Goal: Communication & Community: Participate in discussion

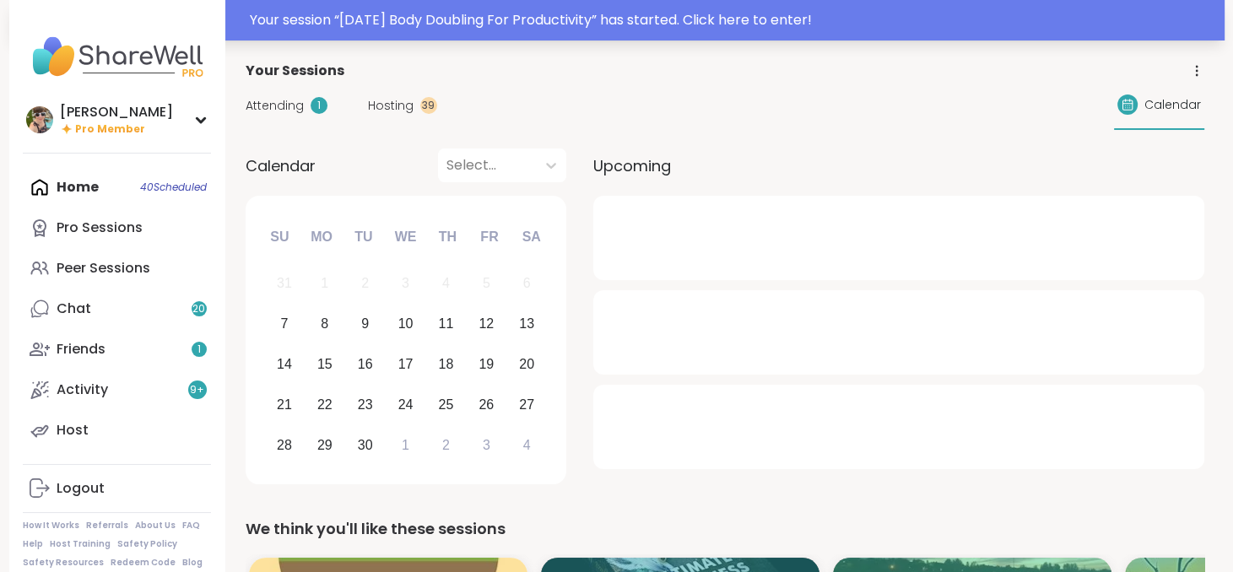
click at [634, 11] on div "Your session “ [DATE] Body Doubling For Productivity ” has started. Click here …" at bounding box center [732, 20] width 964 height 20
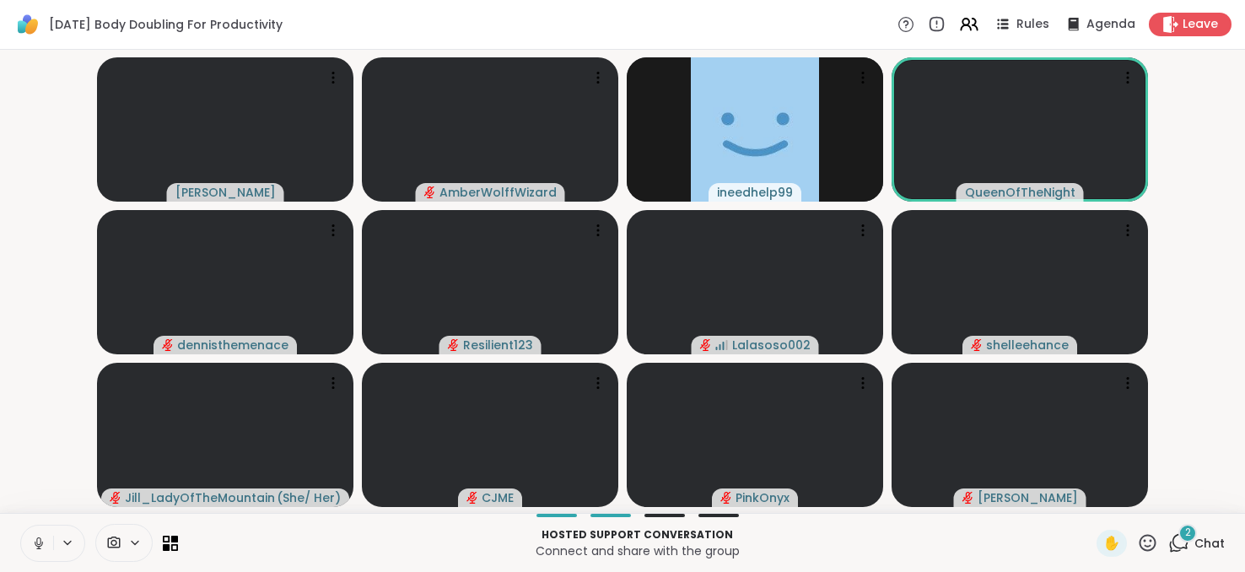
click at [1184, 534] on div "2" at bounding box center [1188, 533] width 19 height 19
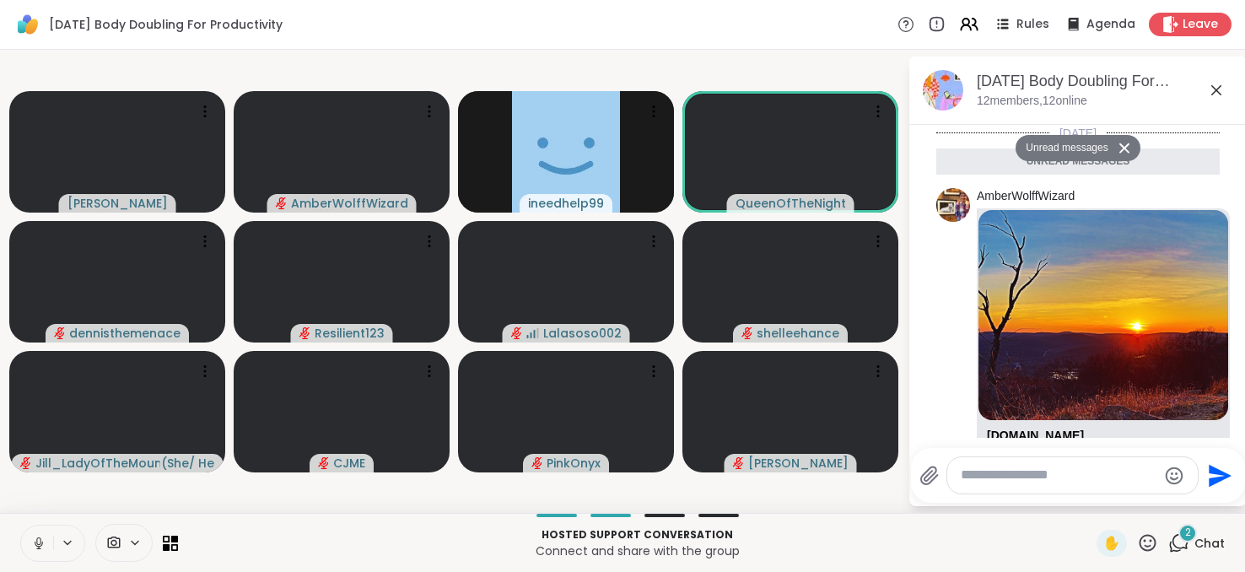
scroll to position [247, 0]
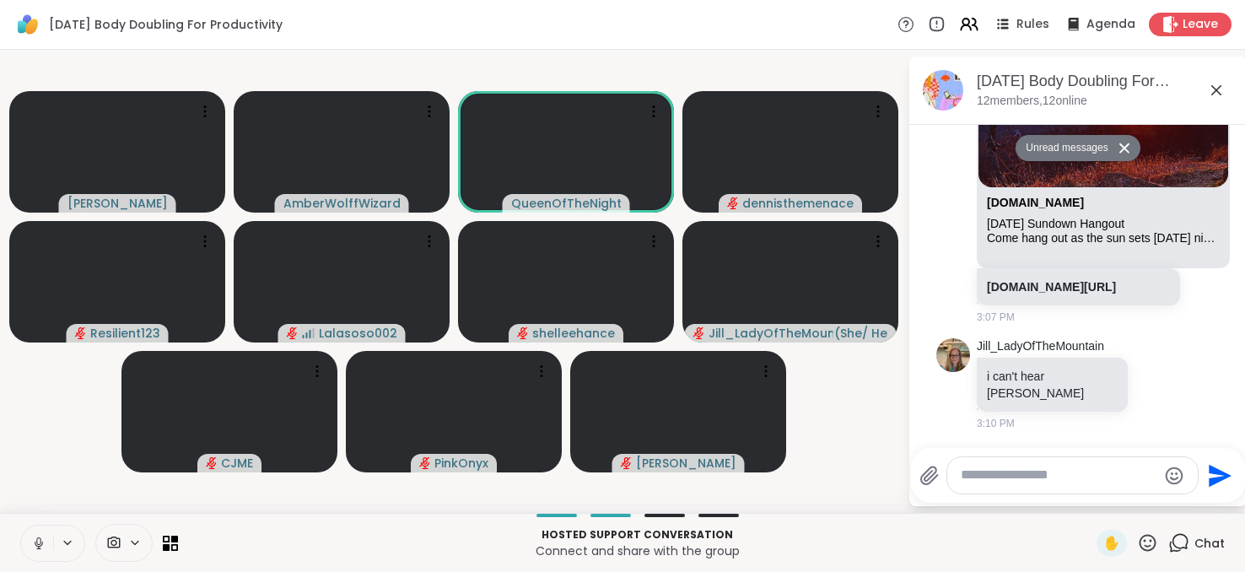
click at [1214, 84] on icon at bounding box center [1216, 90] width 20 height 20
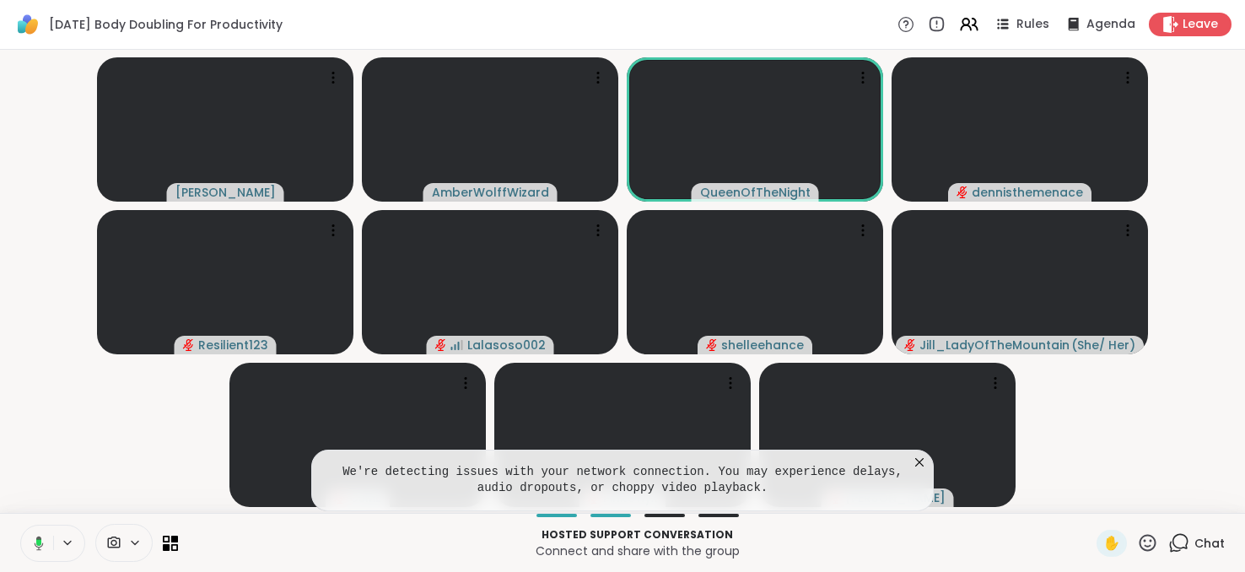
click at [920, 458] on icon at bounding box center [919, 462] width 17 height 17
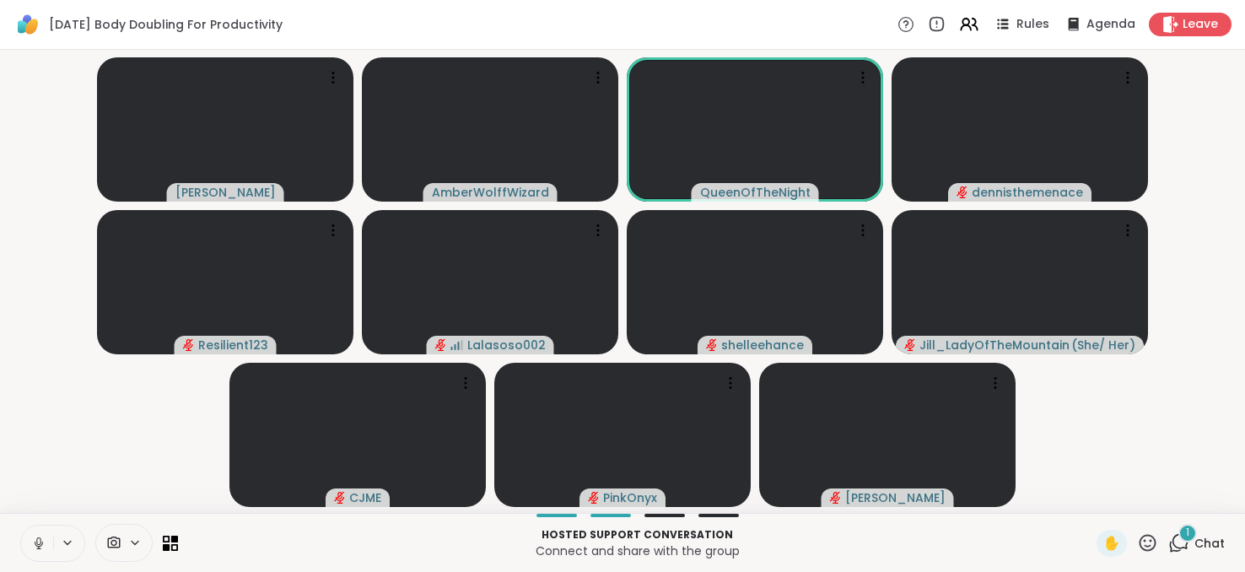
click at [1180, 540] on div "1" at bounding box center [1188, 533] width 19 height 19
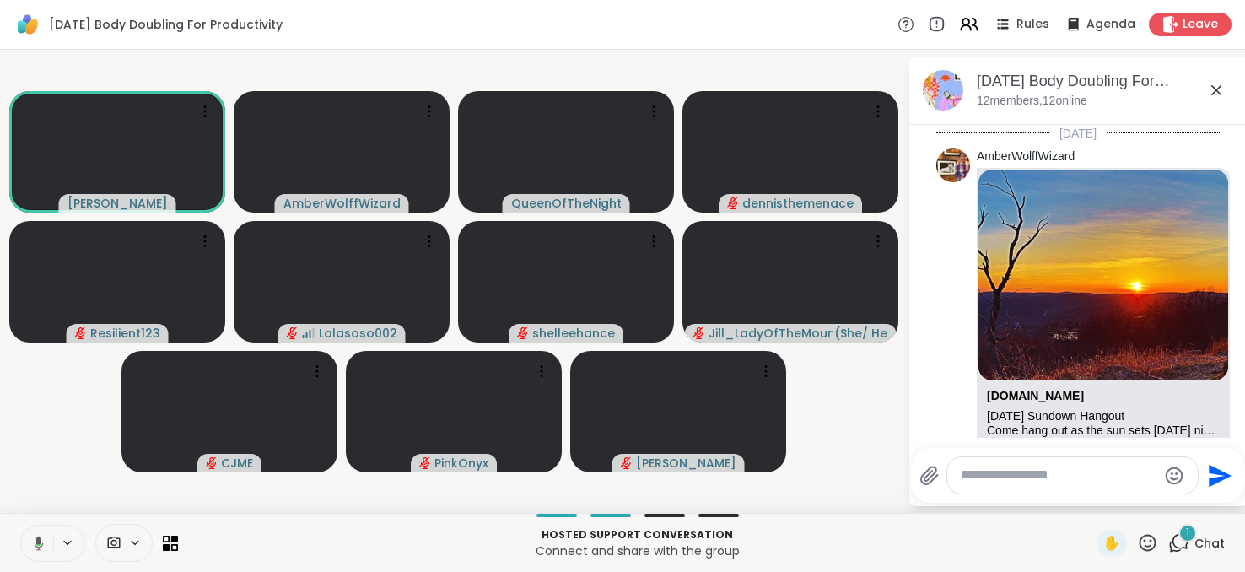
scroll to position [371, 0]
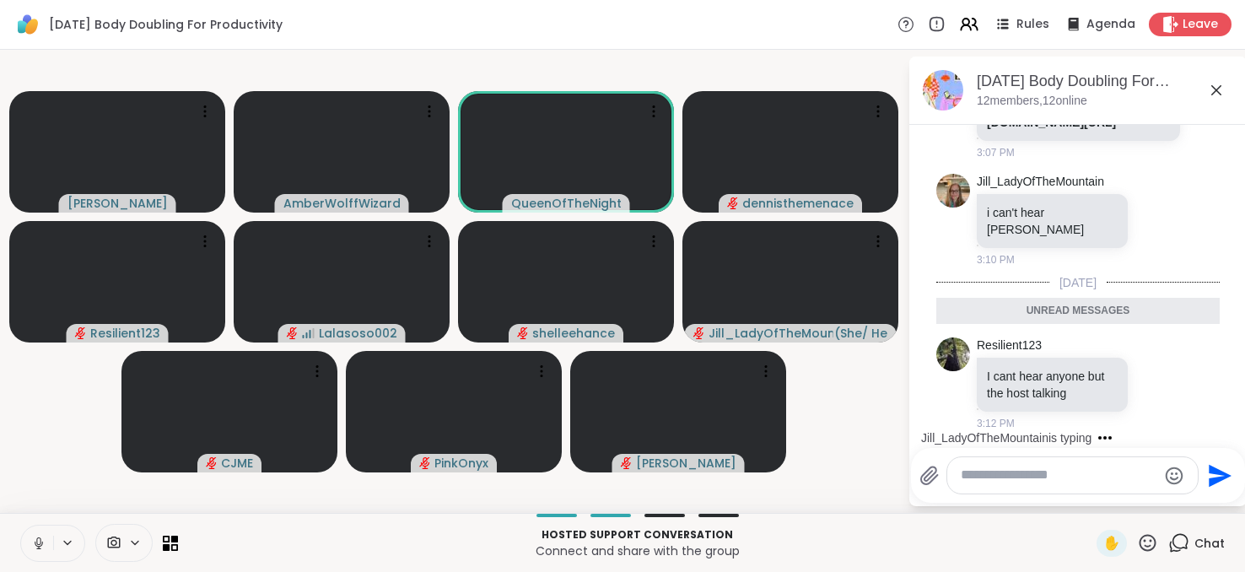
click at [1220, 89] on icon at bounding box center [1216, 90] width 20 height 20
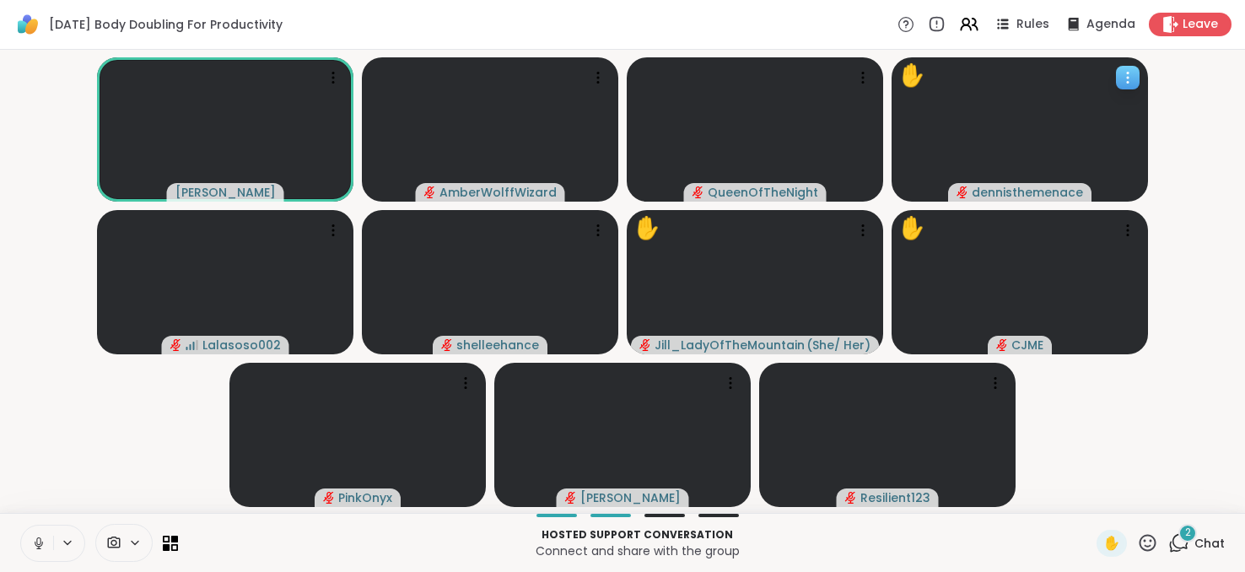
click at [1125, 78] on icon at bounding box center [1127, 77] width 17 height 17
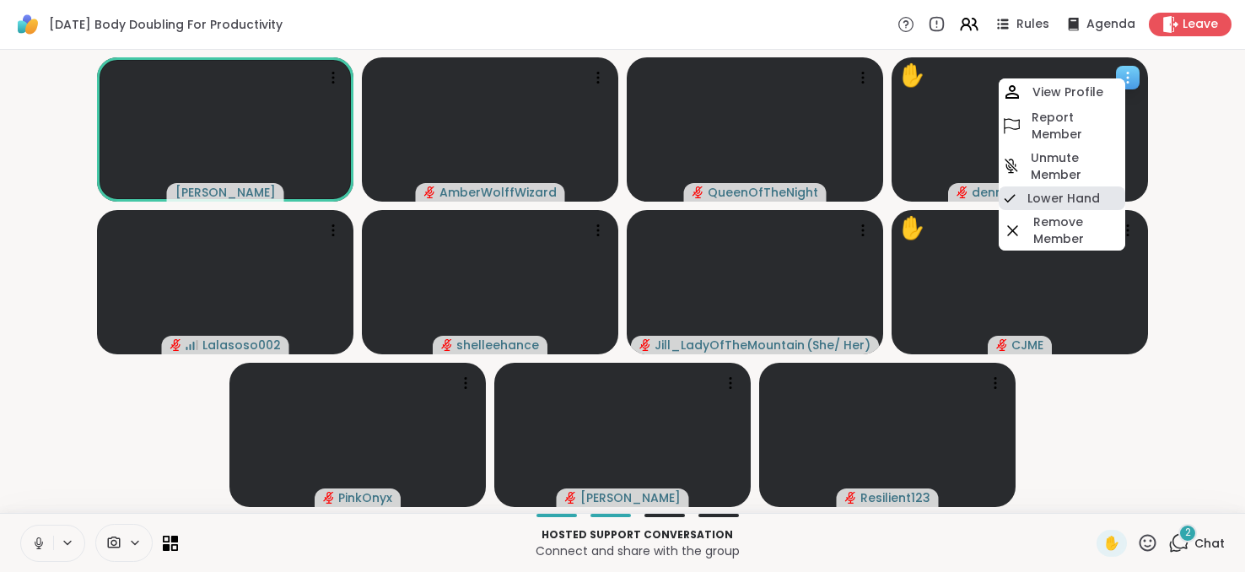
click at [1076, 188] on div "Lower Hand" at bounding box center [1062, 198] width 127 height 24
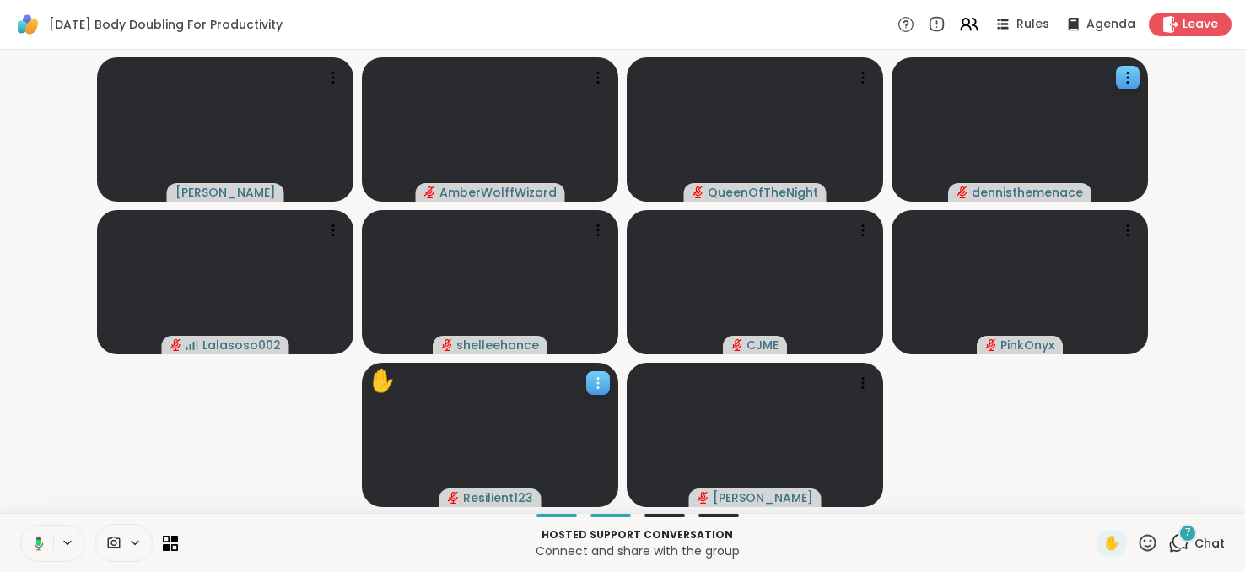
click at [494, 495] on span "Resilient123" at bounding box center [498, 497] width 70 height 17
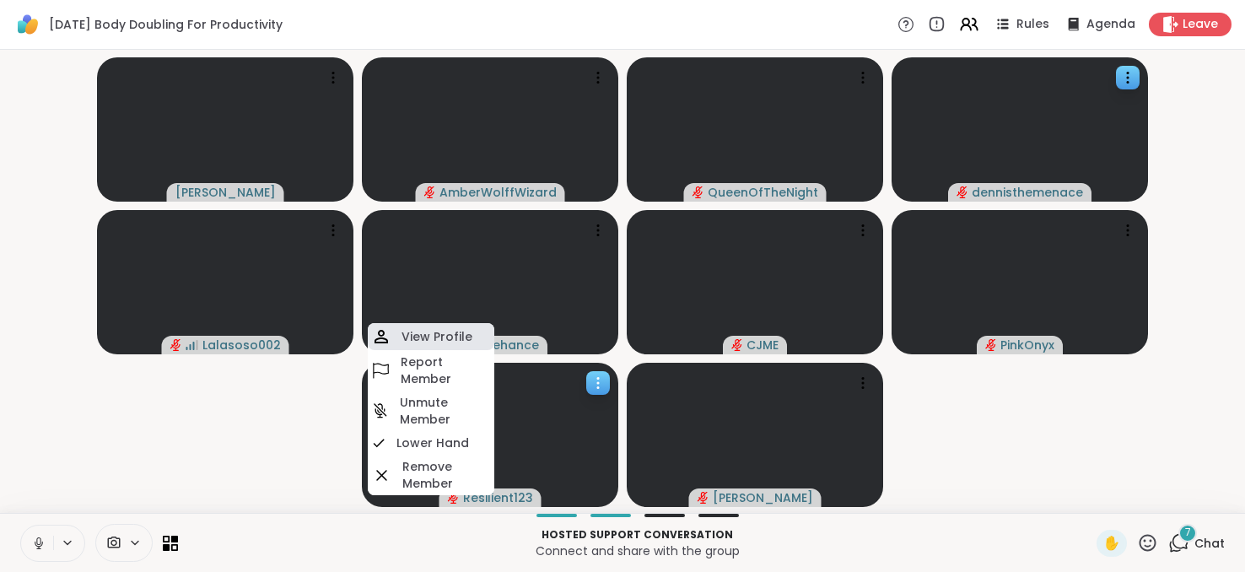
click at [415, 331] on h4 "View Profile" at bounding box center [437, 336] width 71 height 17
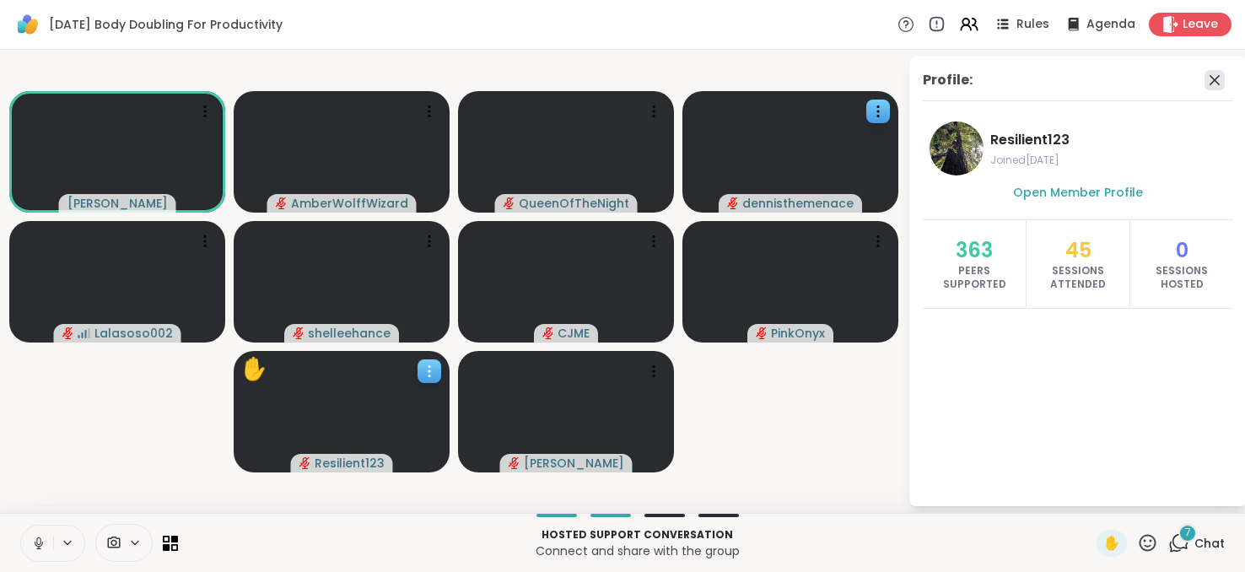
click at [1213, 87] on icon at bounding box center [1215, 80] width 20 height 20
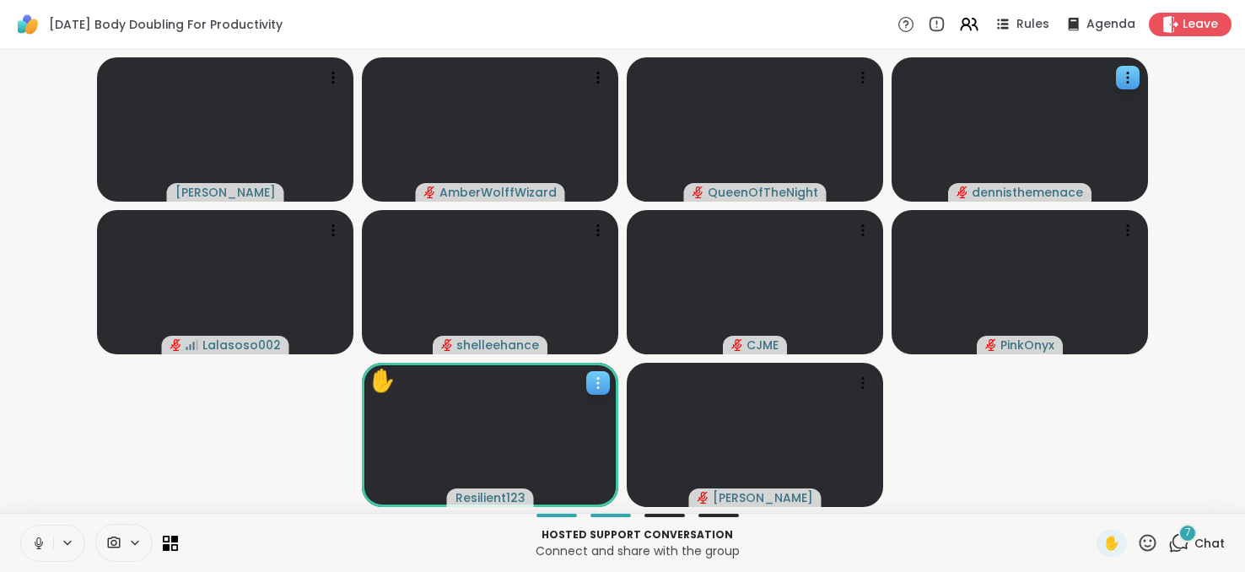
click at [488, 496] on span "Resilient123" at bounding box center [491, 497] width 70 height 17
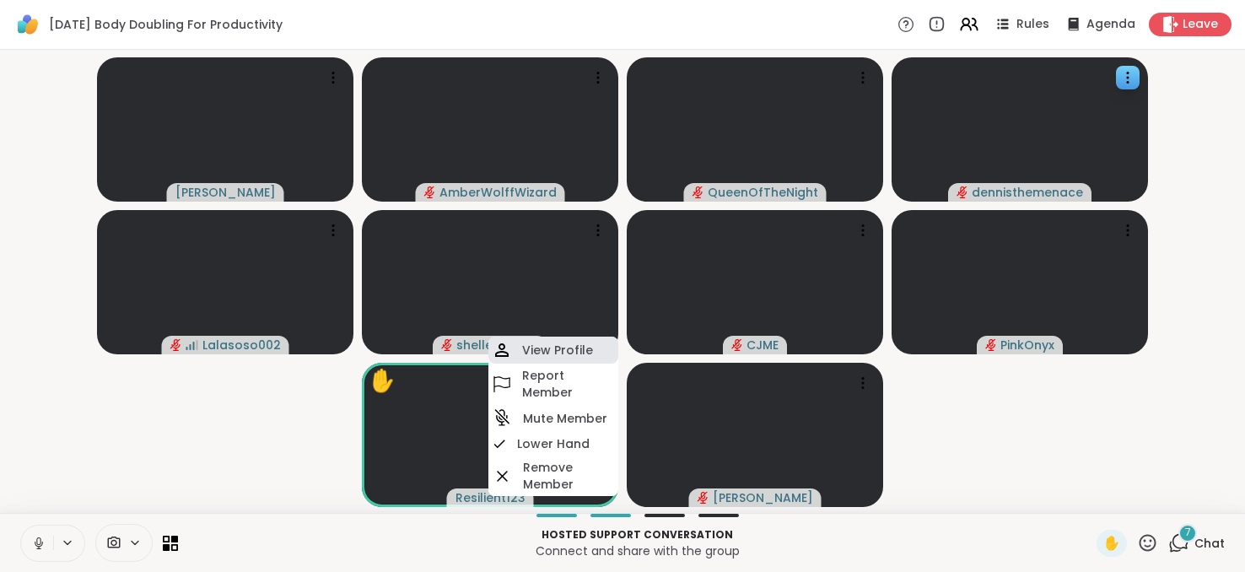
click at [544, 350] on h4 "View Profile" at bounding box center [557, 350] width 71 height 17
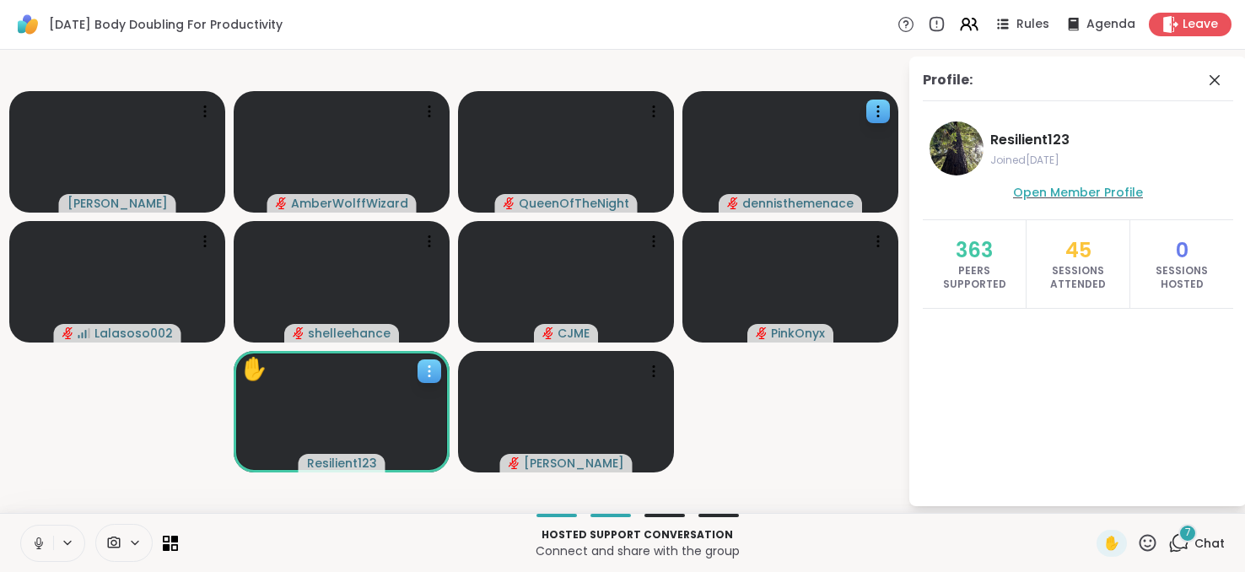
click at [1057, 191] on span "Open Member Profile" at bounding box center [1078, 192] width 130 height 17
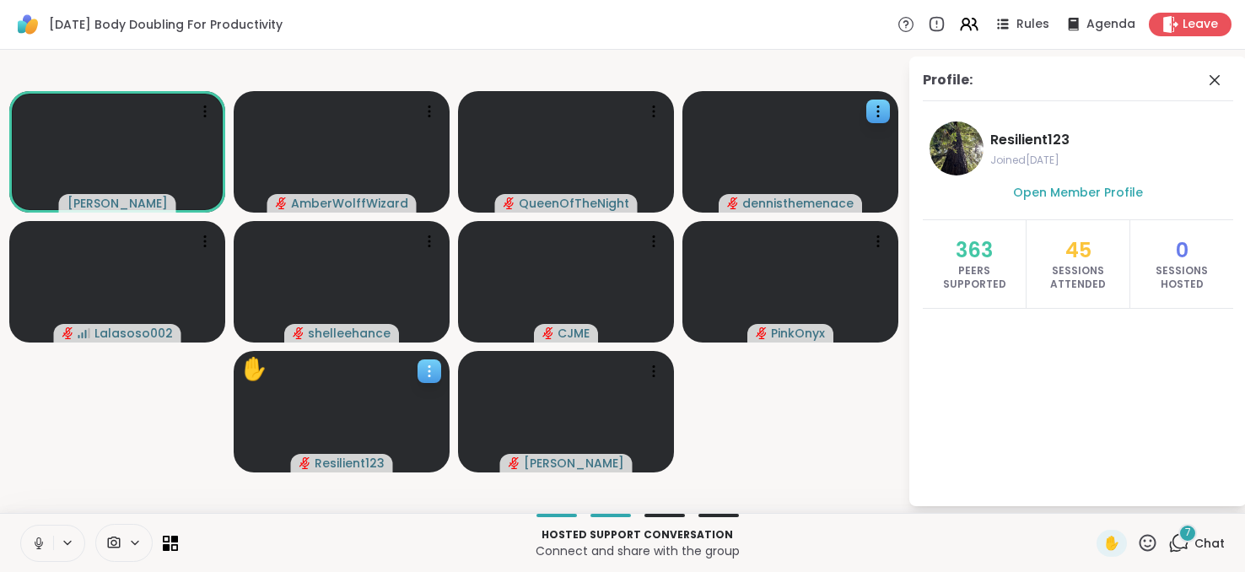
click at [1174, 543] on icon at bounding box center [1178, 542] width 21 height 21
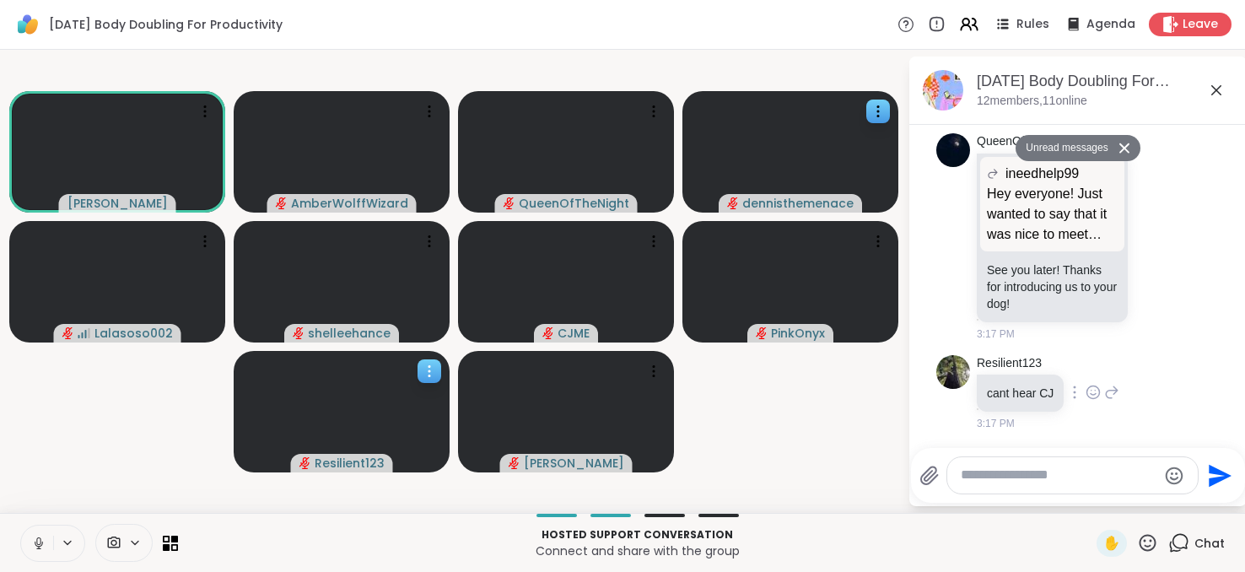
scroll to position [1647, 0]
click at [927, 23] on icon at bounding box center [936, 24] width 19 height 19
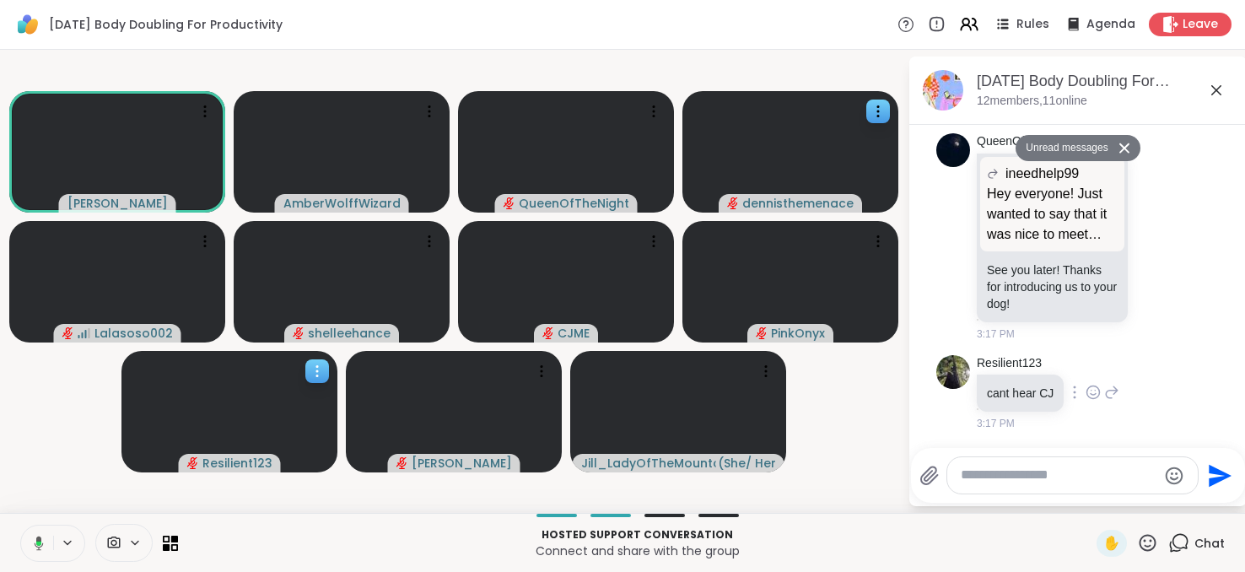
click at [1151, 400] on div "Resilient123 cant hear CJ 3:17 PM" at bounding box center [1077, 393] width 283 height 90
click at [1174, 415] on div "Resilient123 cant hear CJ 3:17 PM" at bounding box center [1077, 393] width 283 height 90
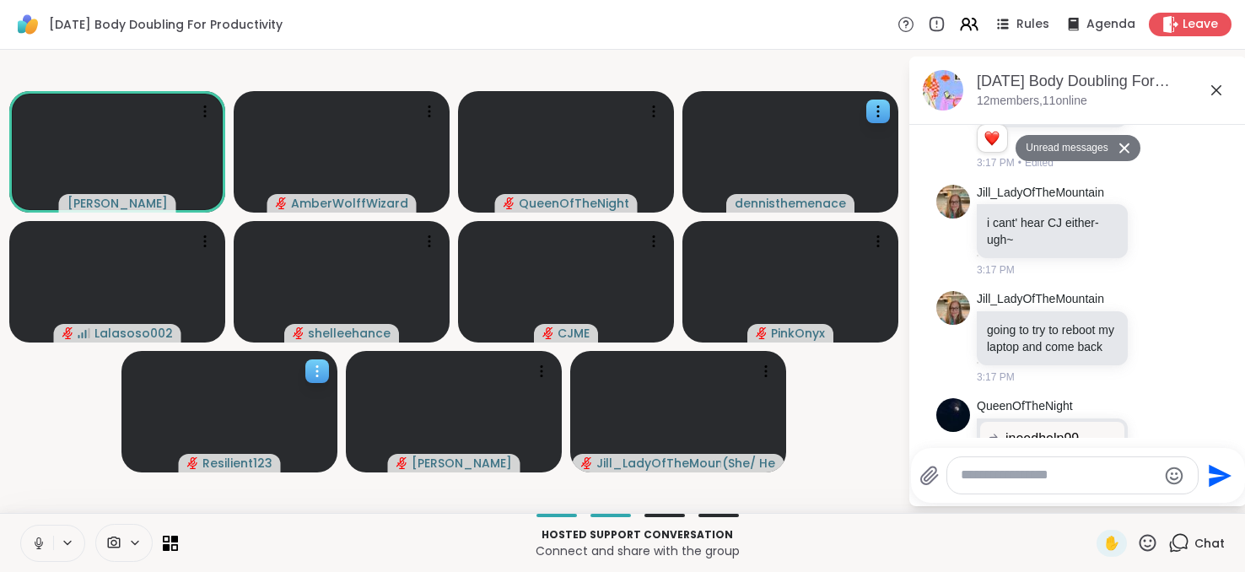
scroll to position [1316, 0]
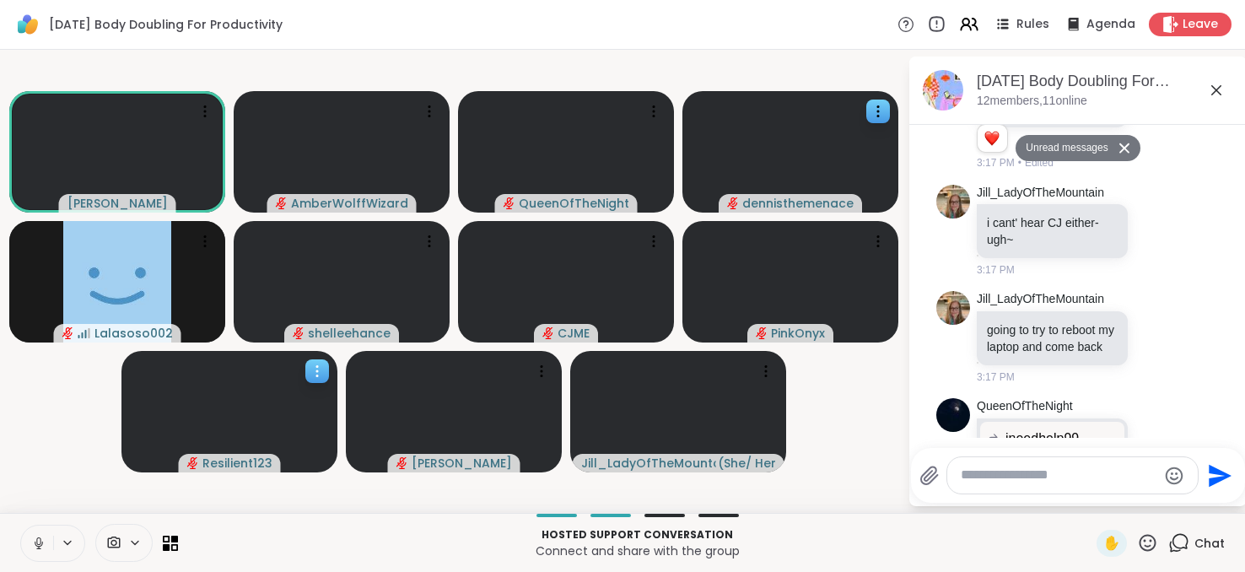
click at [927, 29] on icon at bounding box center [936, 24] width 19 height 19
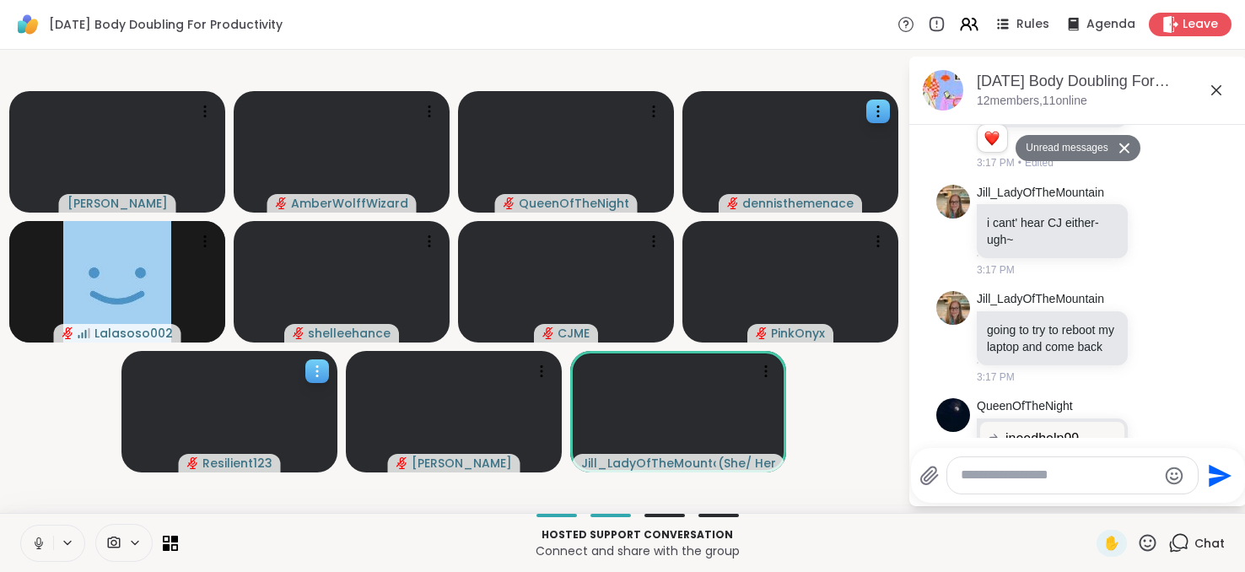
click at [31, 549] on icon at bounding box center [38, 543] width 15 height 15
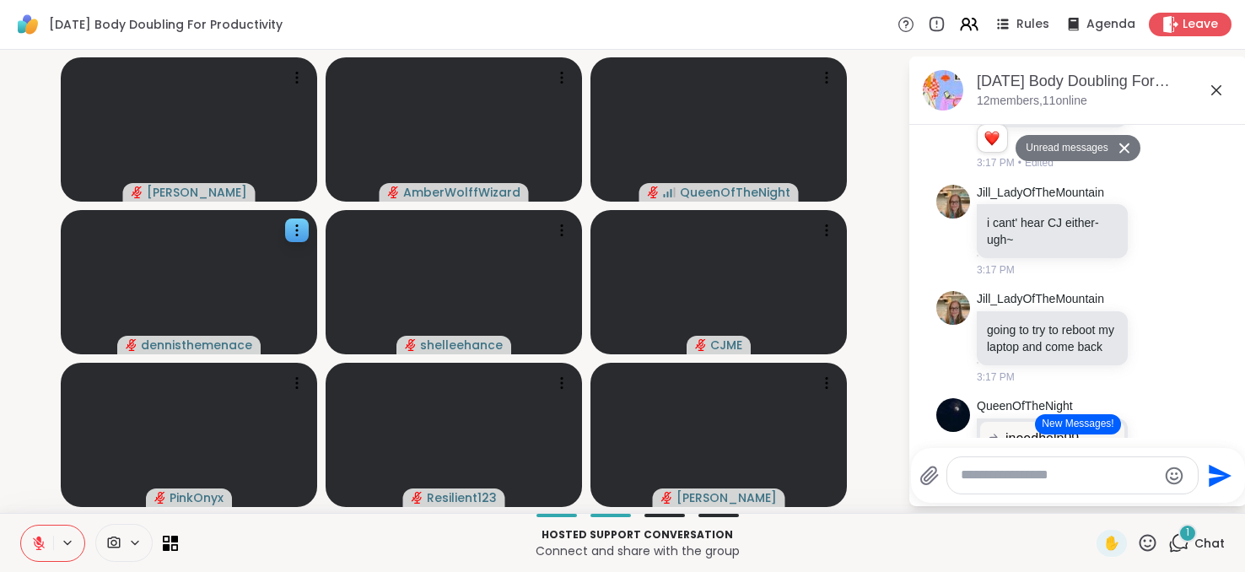
drag, startPoint x: 1207, startPoint y: 487, endPoint x: 1222, endPoint y: 433, distance: 56.1
click at [1222, 433] on div "Sunday Body Doubling For Productivity, Sep 07 12 members, 11 online Unread mess…" at bounding box center [1077, 282] width 337 height 450
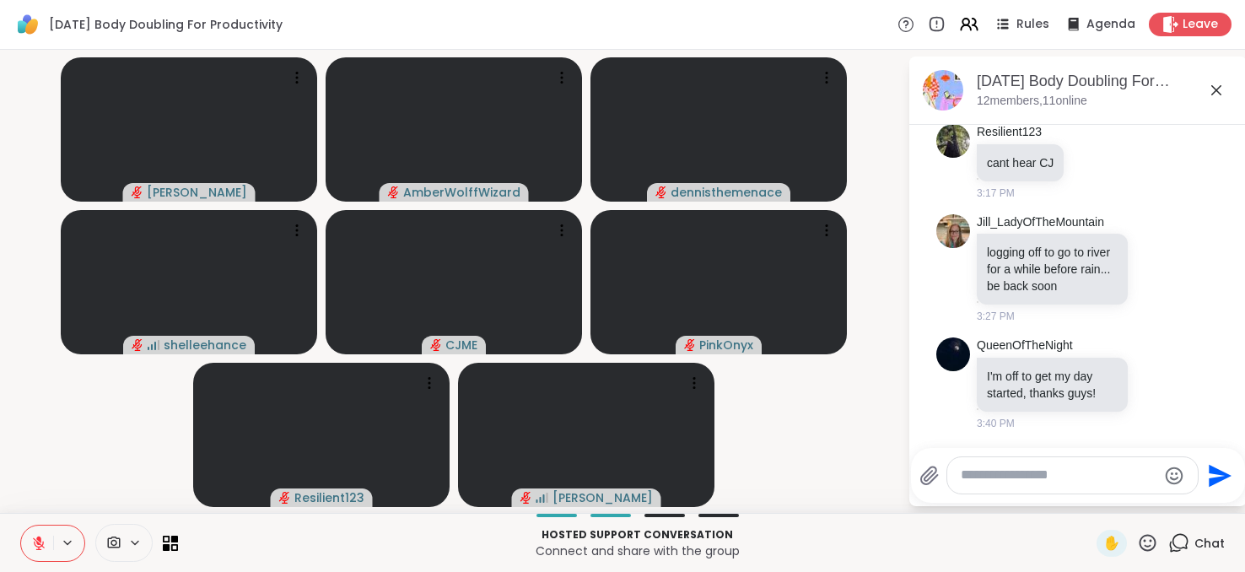
scroll to position [1977, 0]
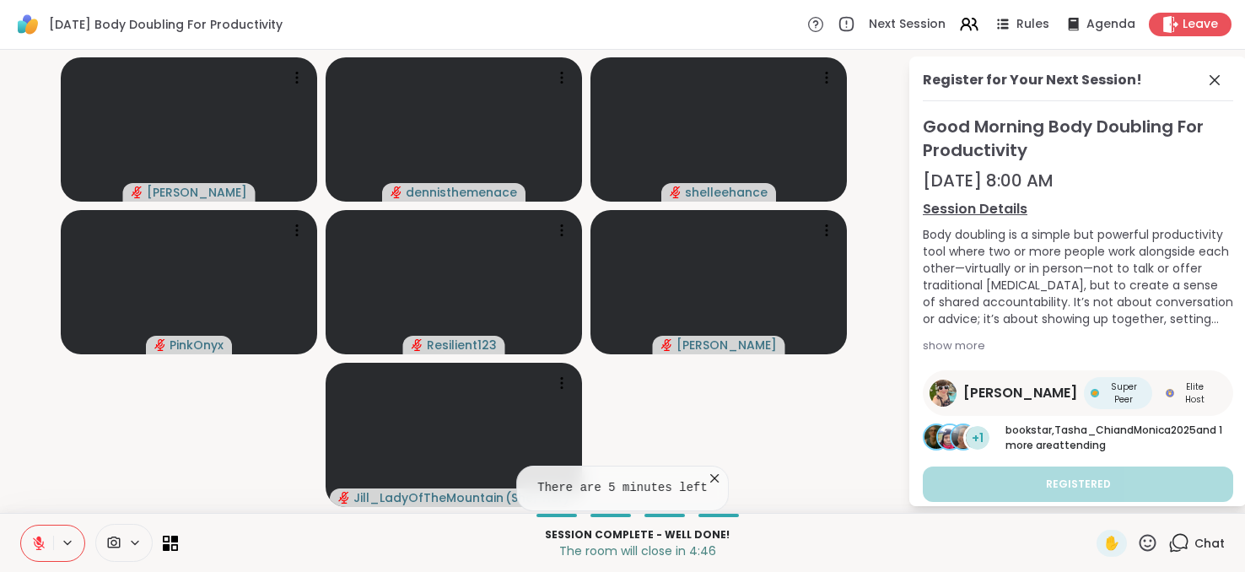
click at [702, 469] on div "There are 5 minutes left" at bounding box center [622, 489] width 213 height 46
click at [710, 481] on icon at bounding box center [714, 478] width 8 height 8
click at [40, 552] on button at bounding box center [37, 543] width 32 height 35
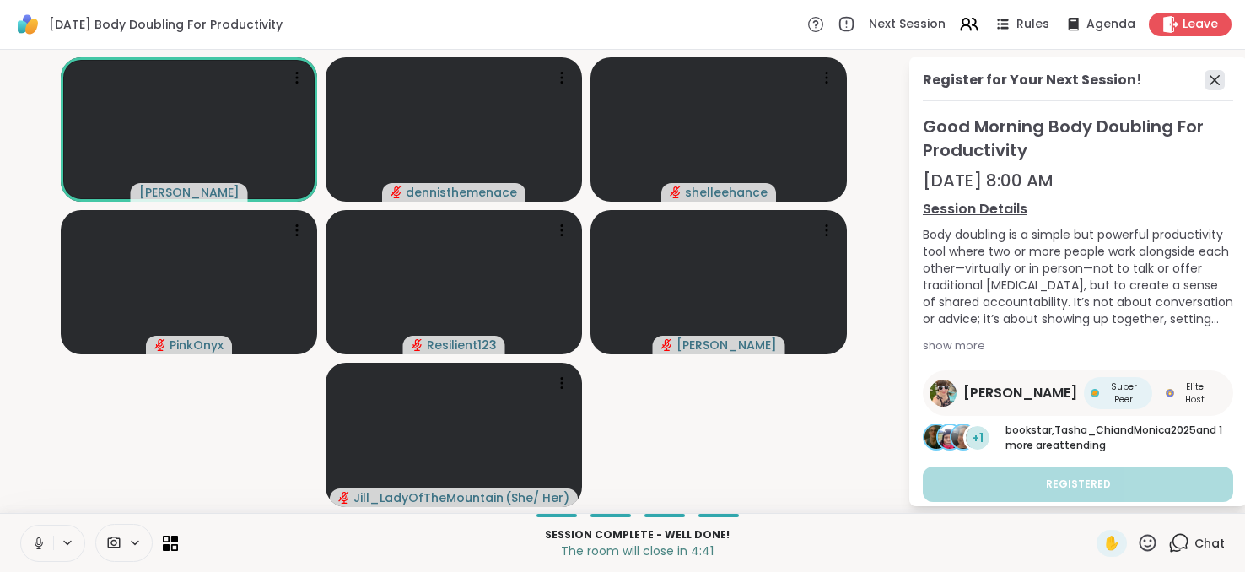
drag, startPoint x: 1205, startPoint y: 67, endPoint x: 1200, endPoint y: 78, distance: 12.5
click at [1200, 78] on div "Register for Your Next Session! Good Morning Body Doubling For Productivity Sep…" at bounding box center [1077, 282] width 337 height 450
click at [1210, 78] on icon at bounding box center [1215, 80] width 10 height 10
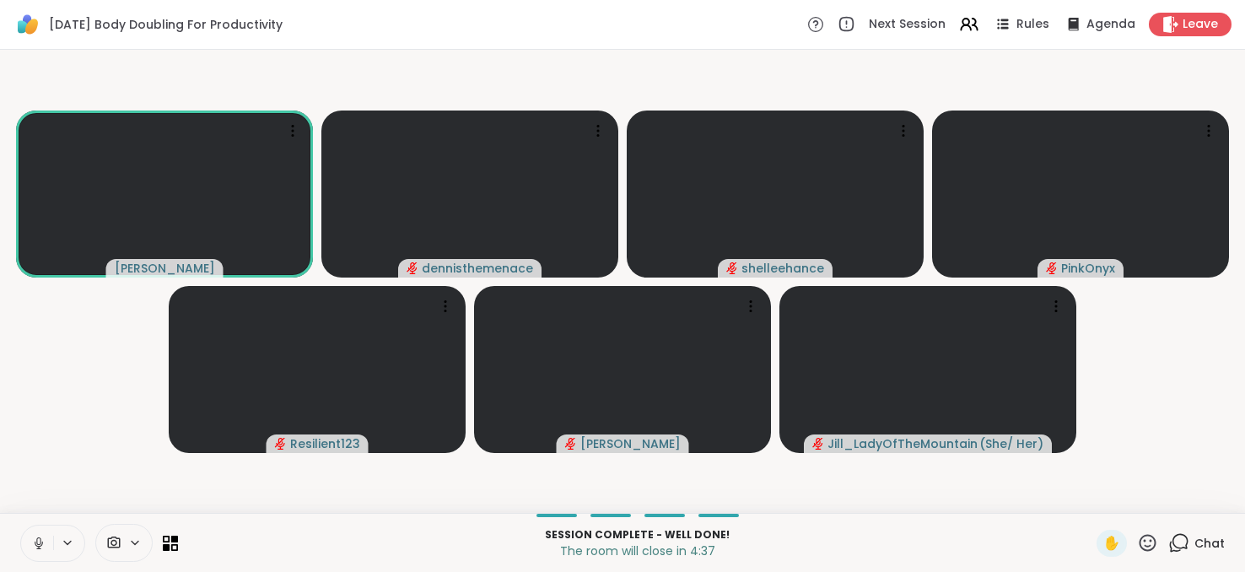
click at [1195, 542] on span "Chat" at bounding box center [1210, 543] width 30 height 17
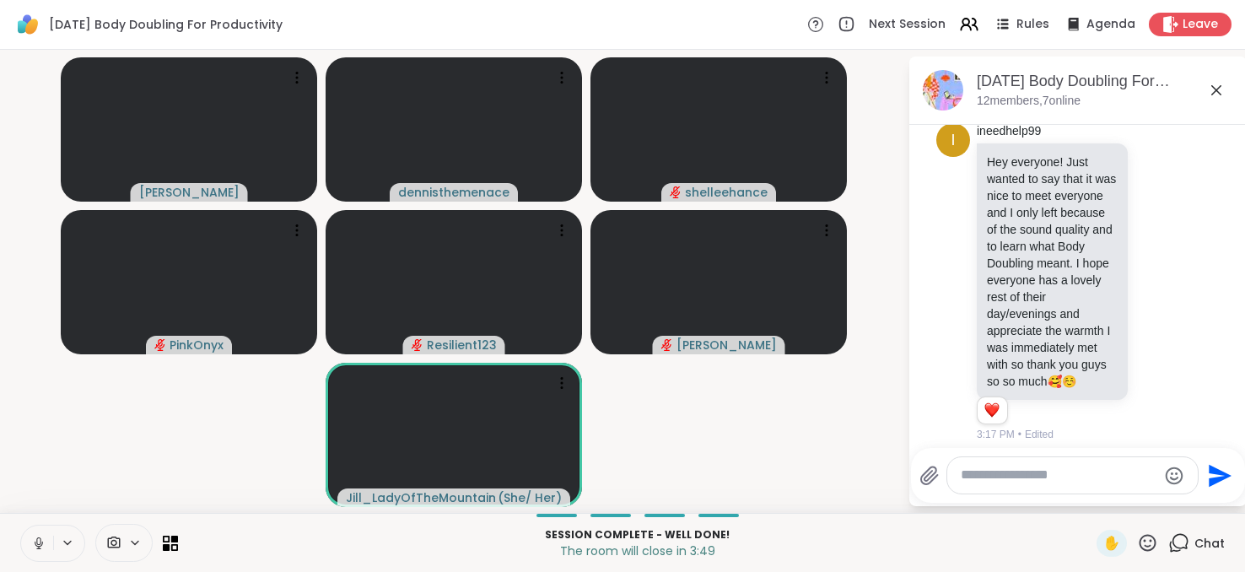
scroll to position [984, 0]
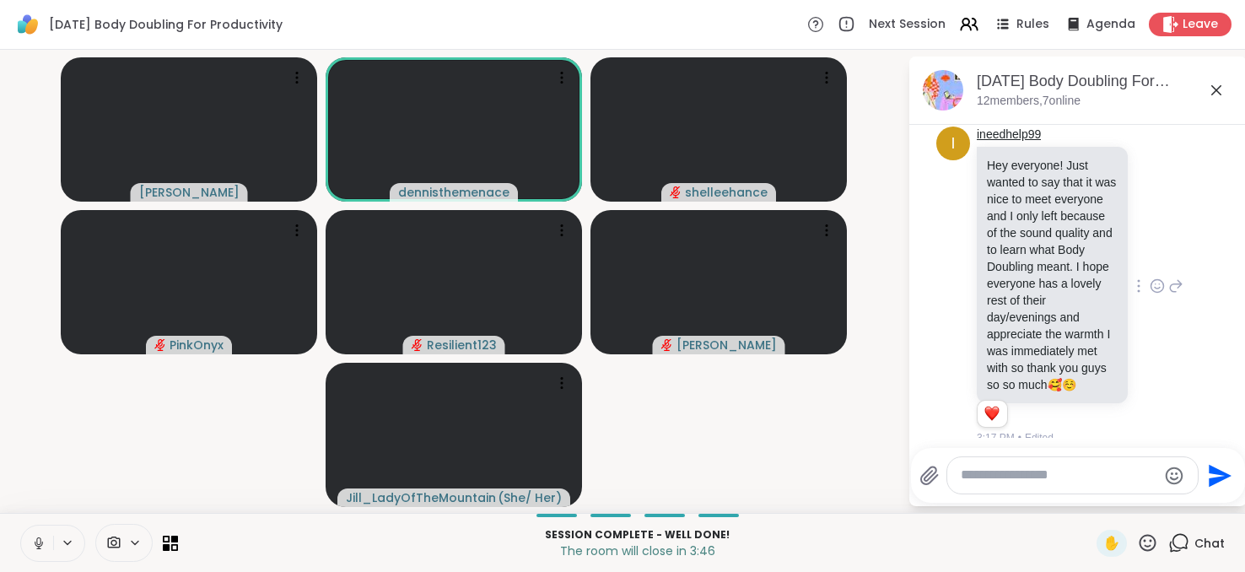
click at [995, 143] on link "ineedhelp99" at bounding box center [1009, 135] width 64 height 17
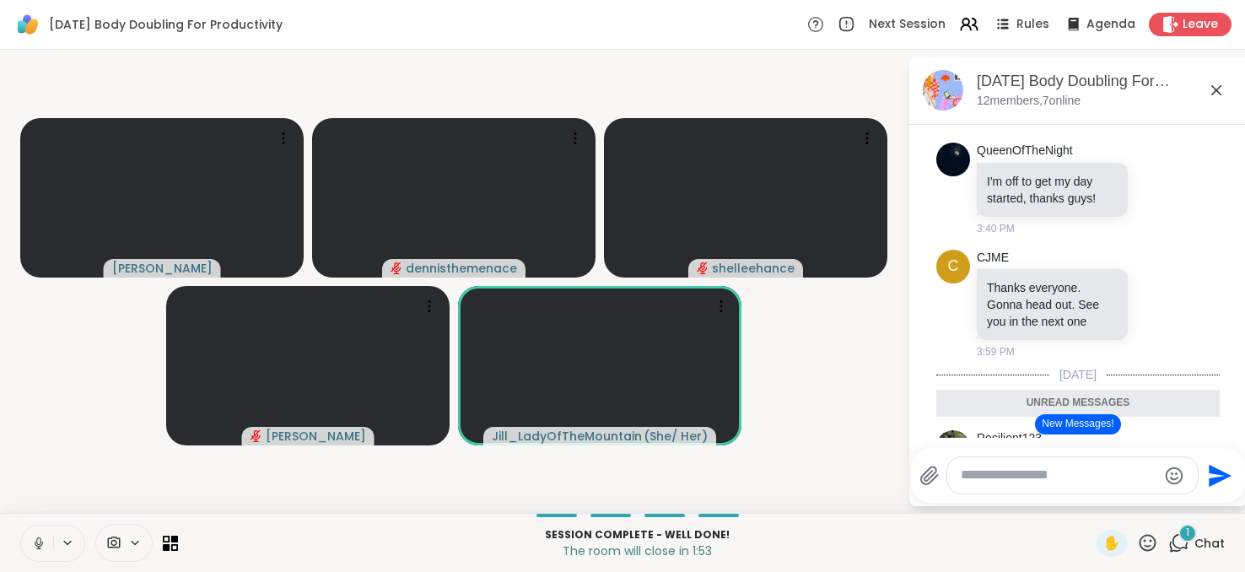
scroll to position [2117, 0]
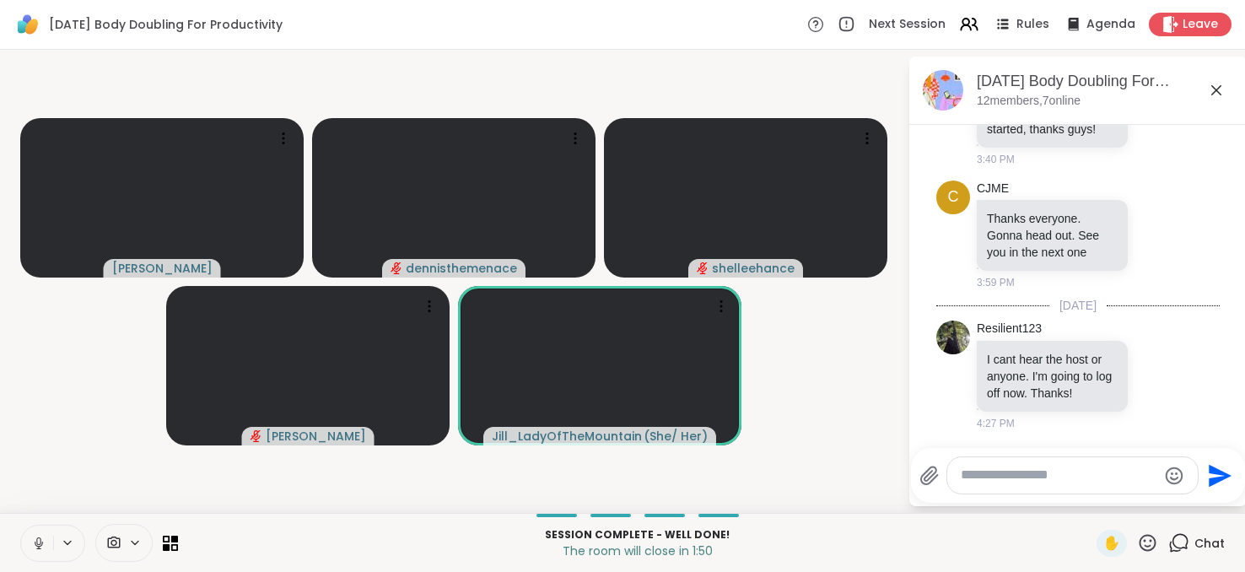
click at [1077, 477] on textarea "Type your message" at bounding box center [1059, 476] width 197 height 18
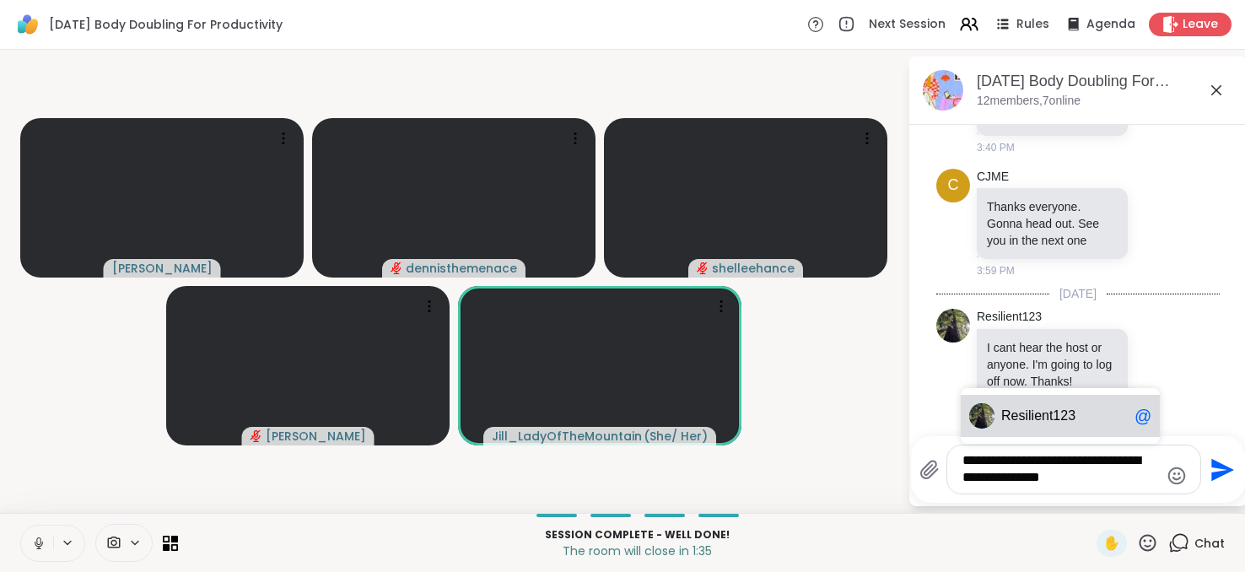
click at [1056, 420] on span "lient123" at bounding box center [1051, 415] width 47 height 17
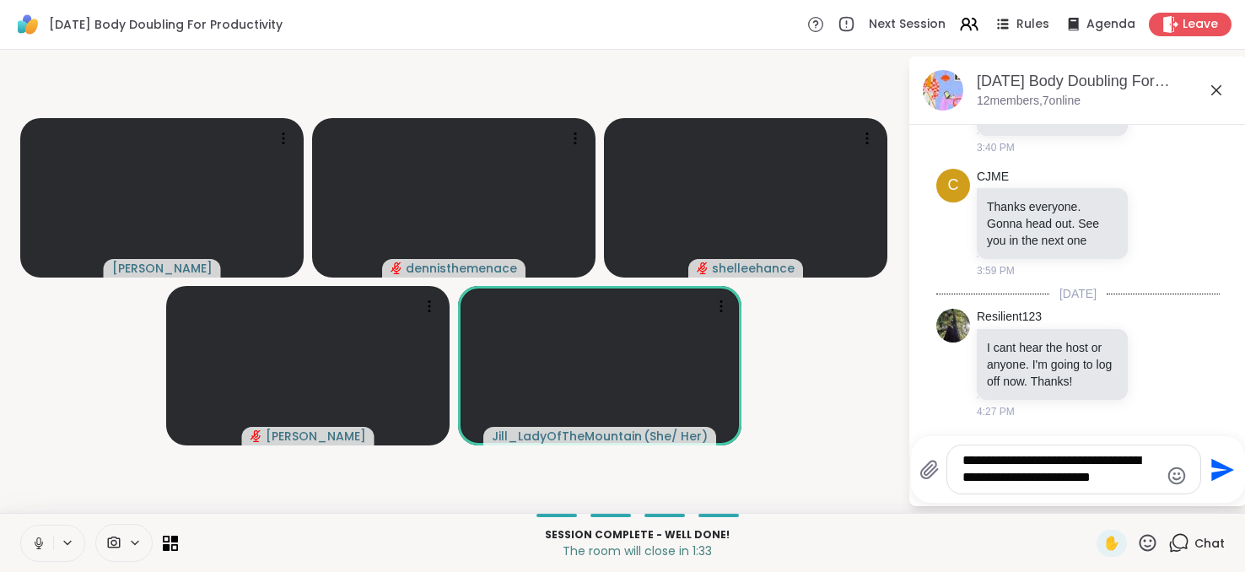
type textarea "**********"
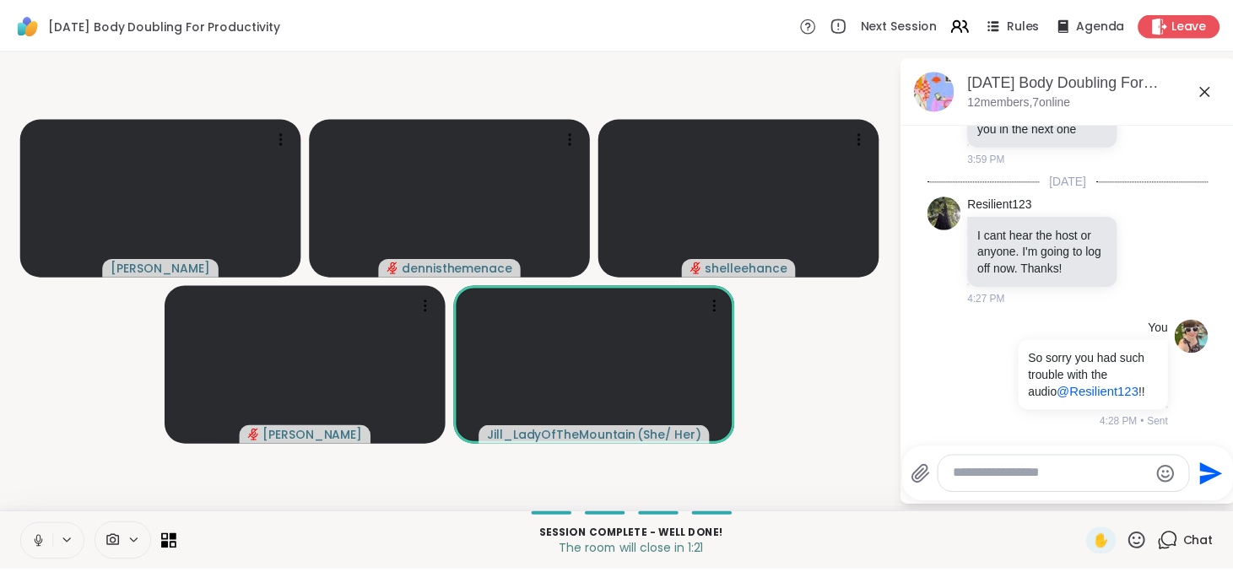
scroll to position [2281, 0]
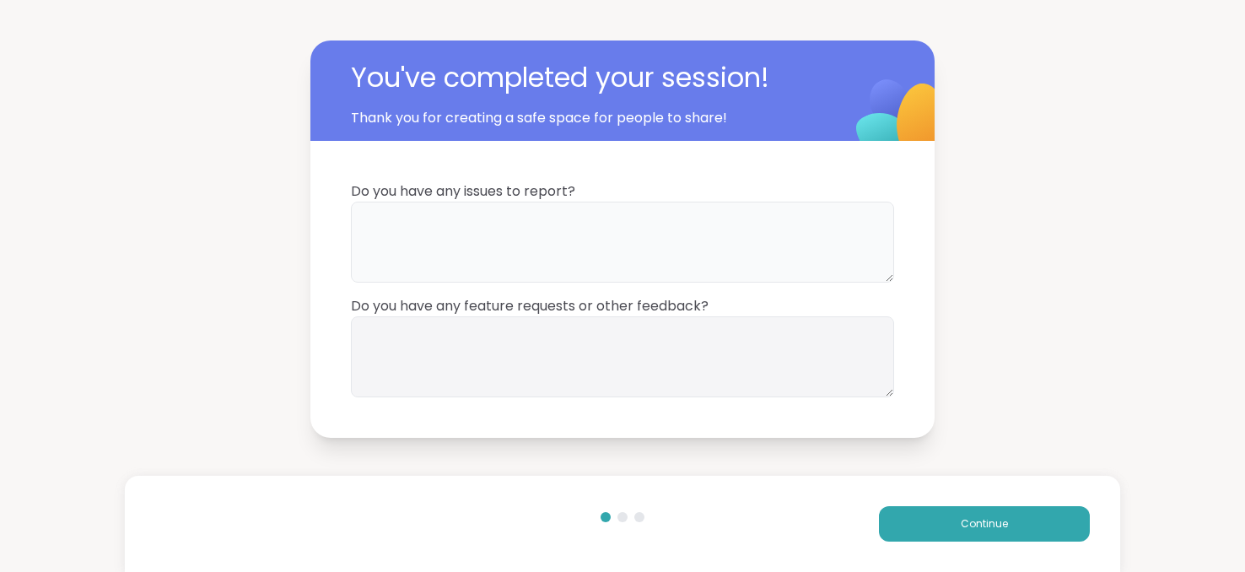
click at [565, 232] on textarea at bounding box center [622, 242] width 543 height 81
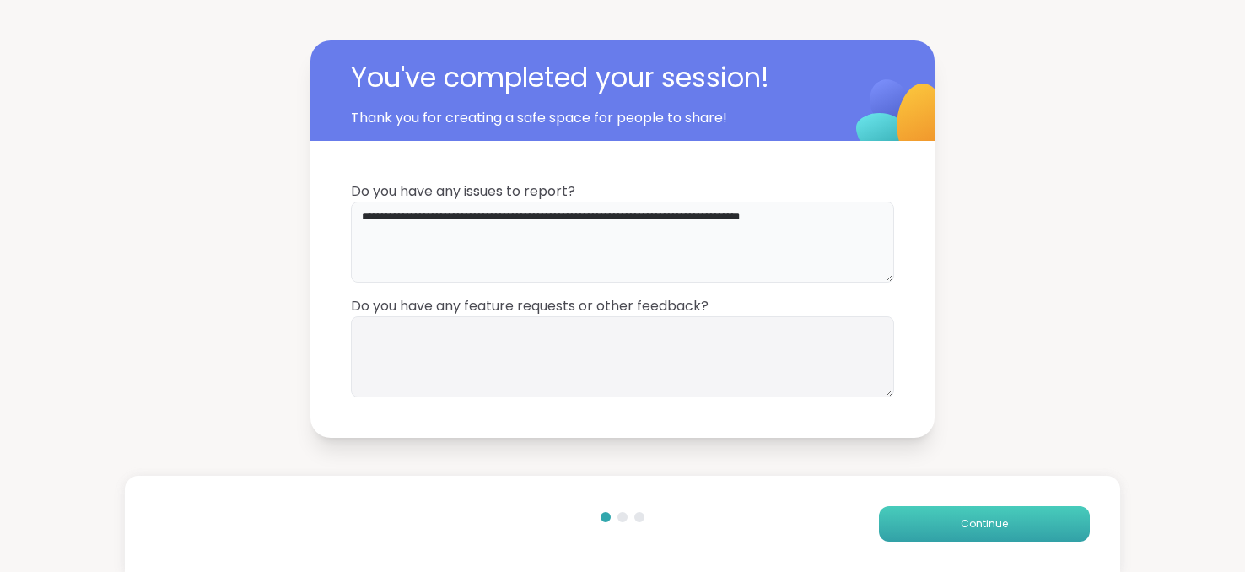
type textarea "**********"
click at [961, 523] on span "Continue" at bounding box center [984, 523] width 47 height 15
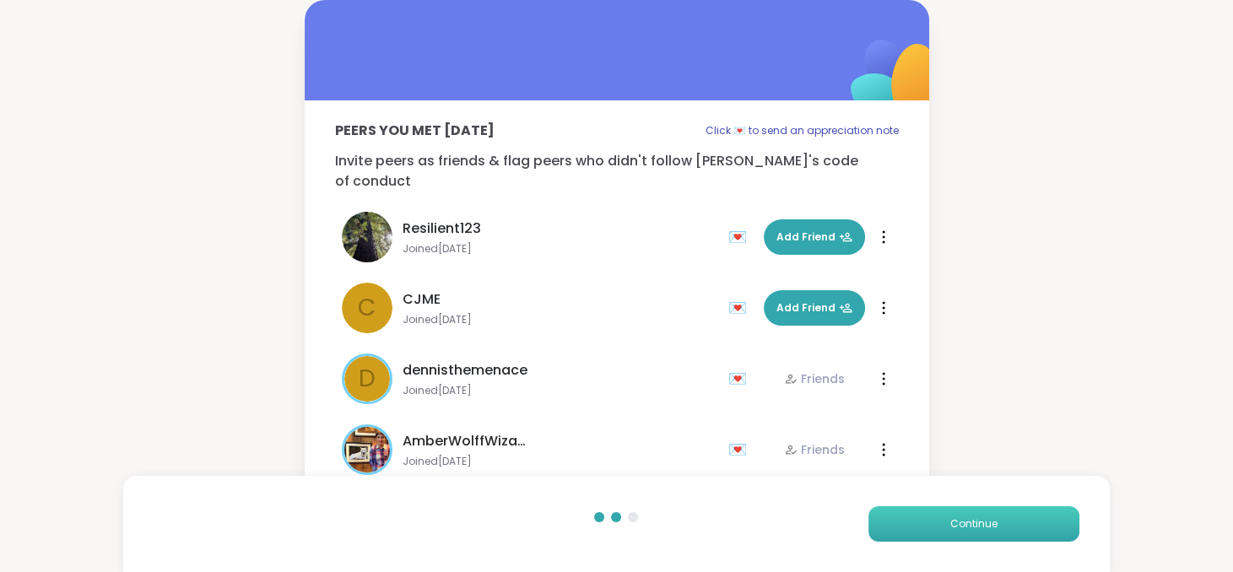
click at [958, 523] on span "Continue" at bounding box center [973, 523] width 47 height 15
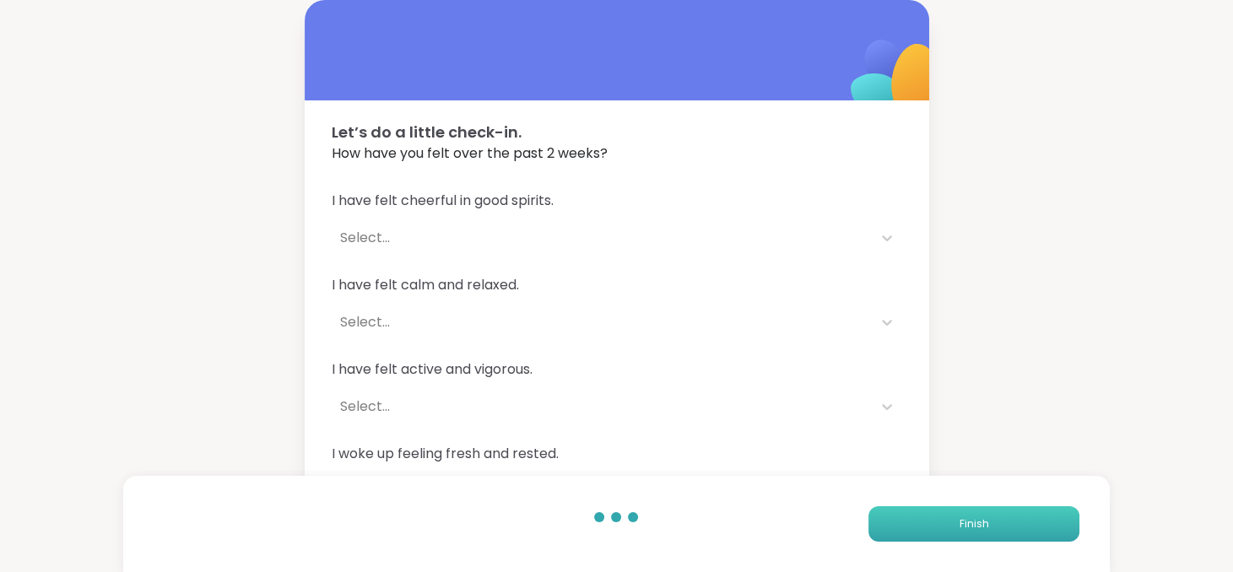
click at [958, 523] on button "Finish" at bounding box center [973, 523] width 211 height 35
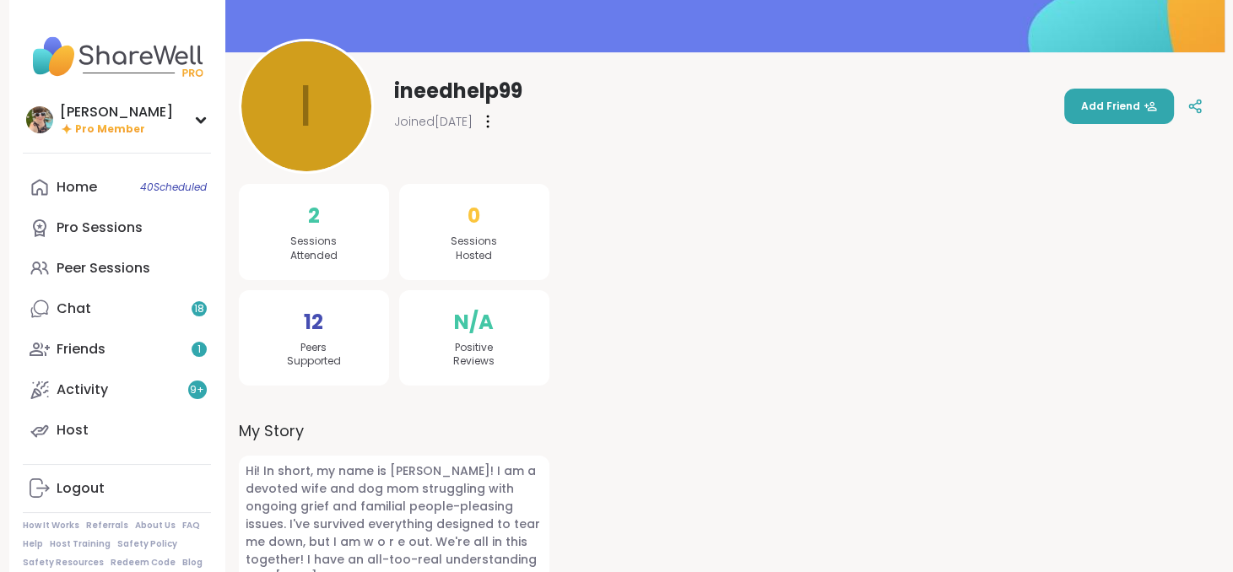
scroll to position [213, 0]
